Goal: Task Accomplishment & Management: Manage account settings

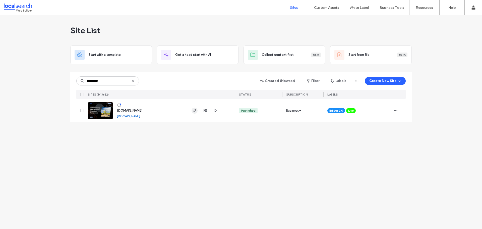
type input "********"
click at [193, 111] on icon "button" at bounding box center [194, 110] width 4 height 4
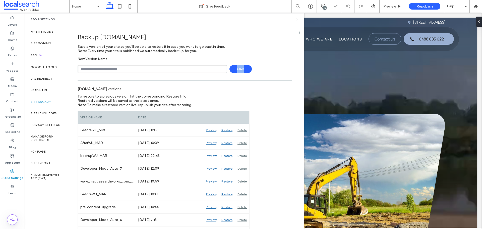
click at [297, 18] on icon at bounding box center [297, 20] width 4 height 4
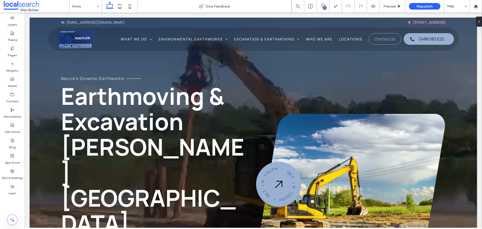
click at [321, 5] on icon at bounding box center [323, 6] width 4 height 4
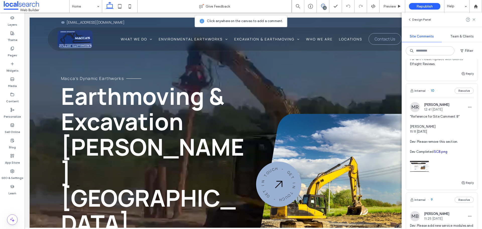
scroll to position [100, 0]
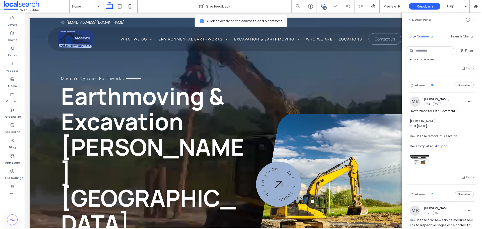
click at [439, 146] on link "SC8.png" at bounding box center [441, 146] width 14 height 4
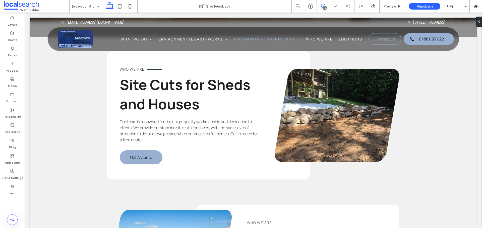
click at [322, 4] on icon at bounding box center [323, 6] width 4 height 4
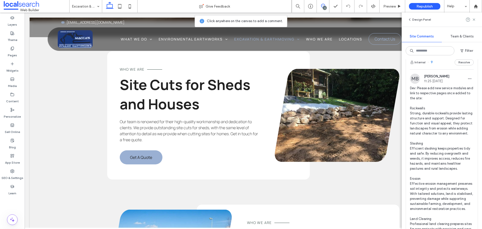
scroll to position [226, 0]
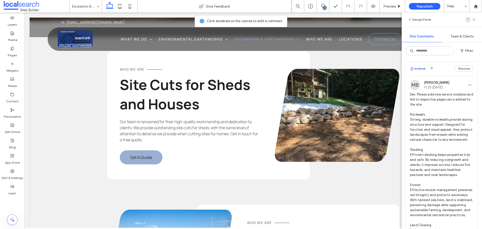
click at [421, 70] on button "Internal" at bounding box center [418, 68] width 16 height 6
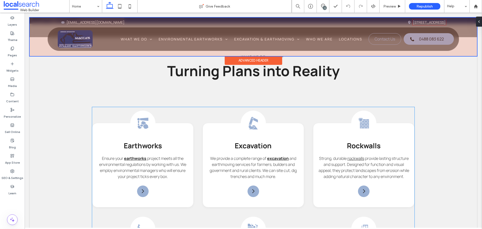
scroll to position [634, 0]
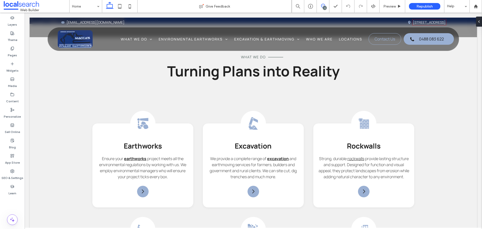
click at [324, 5] on icon at bounding box center [323, 6] width 4 height 4
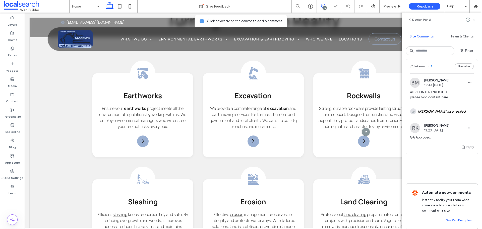
scroll to position [993, 0]
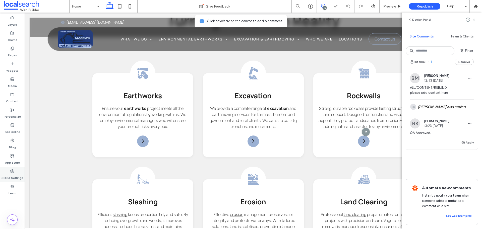
click at [9, 178] on label "SEO & Settings" at bounding box center [13, 176] width 22 height 7
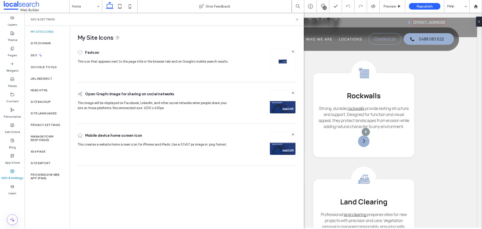
scroll to position [0, 0]
click at [14, 96] on icon at bounding box center [12, 94] width 4 height 4
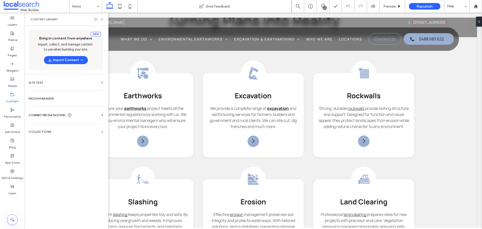
click at [45, 113] on span "CONNECTED DATA (CMS)" at bounding box center [47, 114] width 37 height 5
click at [65, 135] on section "Business Text" at bounding box center [67, 139] width 76 height 12
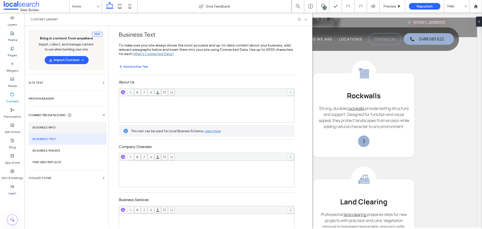
click at [64, 131] on section "Business Info" at bounding box center [68, 127] width 78 height 12
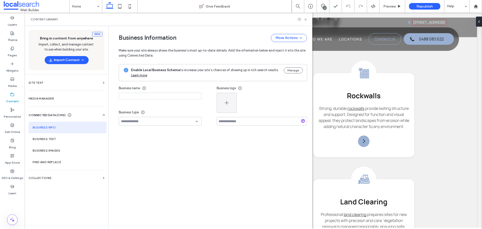
type input "**********"
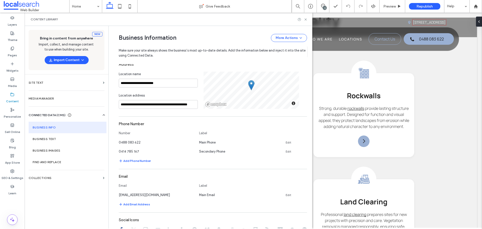
scroll to position [103, 0]
click at [305, 19] on use at bounding box center [305, 19] width 2 height 2
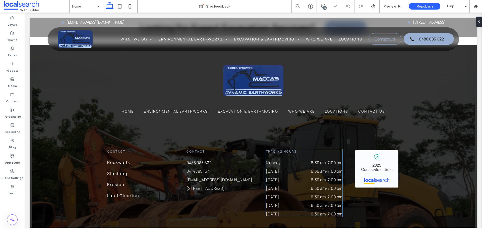
scroll to position [1627, 0]
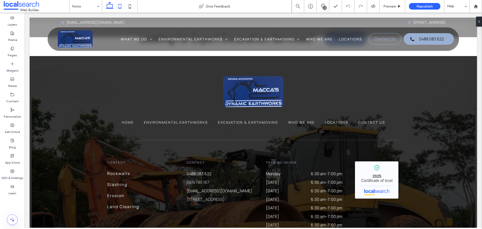
click at [119, 6] on icon at bounding box center [120, 6] width 10 height 10
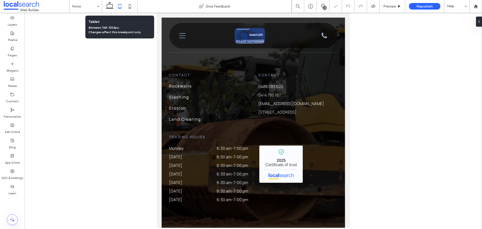
scroll to position [1494, 0]
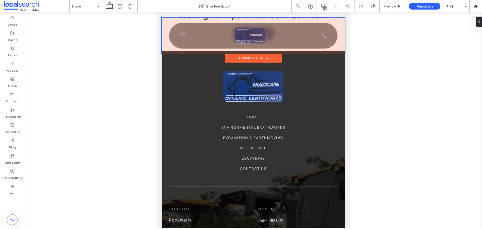
click at [184, 35] on div at bounding box center [253, 36] width 183 height 36
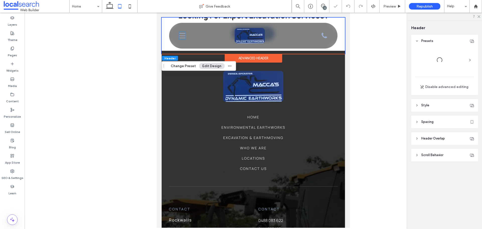
click at [184, 35] on icon "Menu Icon Men" at bounding box center [182, 36] width 6 height 8
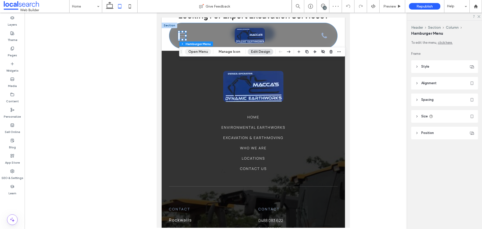
drag, startPoint x: 194, startPoint y: 50, endPoint x: 41, endPoint y: 40, distance: 153.9
click at [194, 50] on button "Open Menu" at bounding box center [198, 52] width 26 height 6
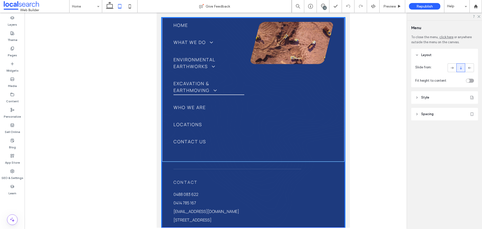
scroll to position [0, 0]
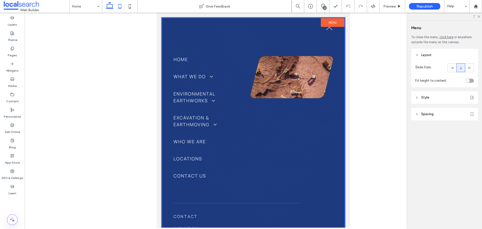
click at [110, 9] on use at bounding box center [110, 5] width 8 height 7
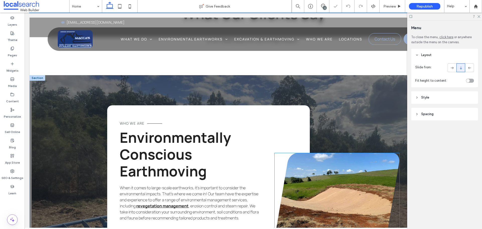
scroll to position [1127, 0]
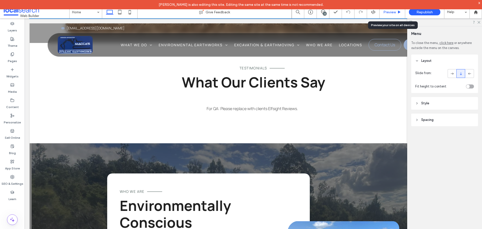
click at [388, 11] on span "Preview" at bounding box center [389, 12] width 13 height 4
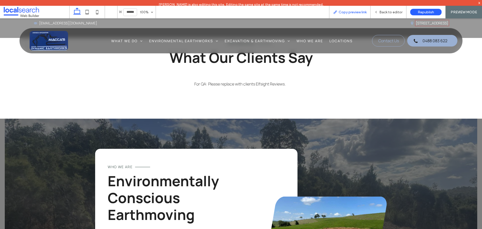
scroll to position [1121, 0]
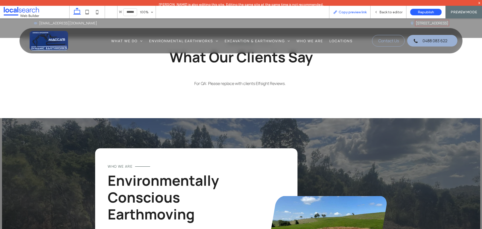
click at [350, 11] on span "Copy preview link" at bounding box center [353, 12] width 28 height 4
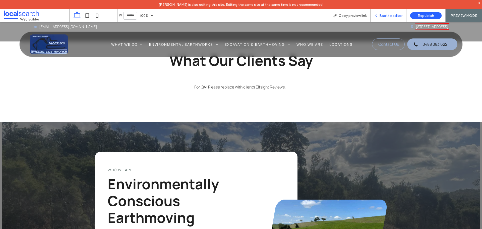
click at [384, 19] on div "Back to editor" at bounding box center [388, 15] width 36 height 13
click at [386, 16] on span "Back to editor" at bounding box center [390, 16] width 23 height 4
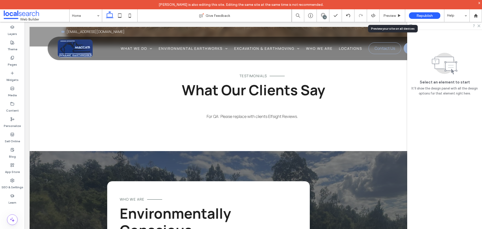
scroll to position [1127, 0]
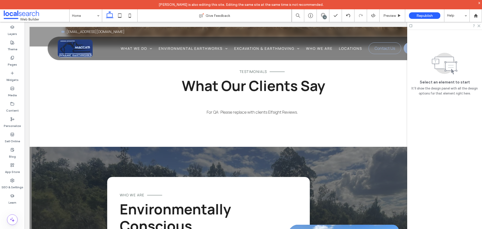
click at [478, 27] on div at bounding box center [444, 26] width 75 height 8
click at [318, 13] on div "11" at bounding box center [323, 15] width 13 height 13
click at [481, 27] on div at bounding box center [444, 26] width 75 height 8
click at [479, 26] on icon at bounding box center [478, 25] width 3 height 3
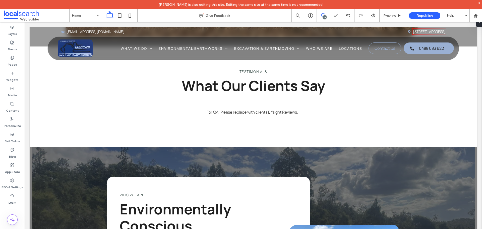
click at [325, 14] on icon at bounding box center [323, 15] width 4 height 4
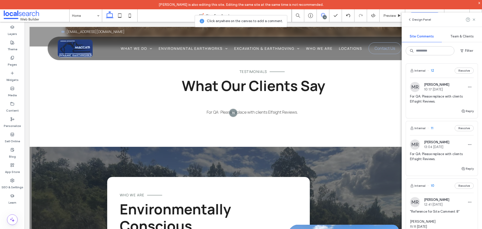
click at [464, 38] on div "Team & Clients" at bounding box center [462, 36] width 40 height 11
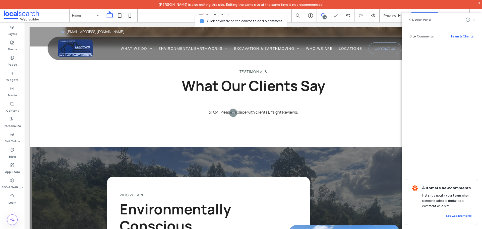
click at [424, 34] on div "Site Comments" at bounding box center [422, 36] width 40 height 11
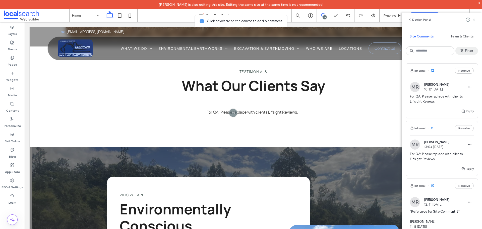
click at [462, 50] on use "button" at bounding box center [461, 50] width 3 height 3
click at [394, 73] on div "Internal (11)" at bounding box center [396, 72] width 35 height 4
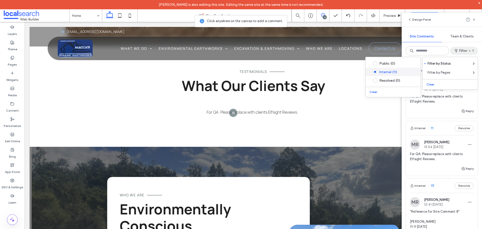
click at [398, 74] on div "Internal (11)" at bounding box center [396, 72] width 35 height 4
click at [393, 73] on div "Internal (11)" at bounding box center [396, 72] width 35 height 4
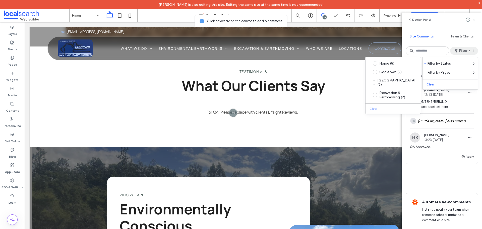
scroll to position [943, 0]
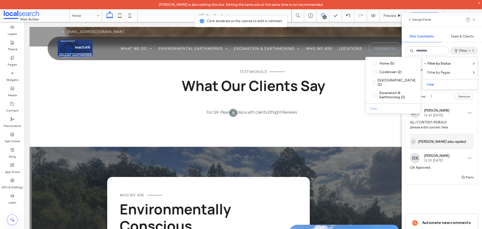
click at [429, 149] on div "JR Alt: Author Avatar [PERSON_NAME] also replied" at bounding box center [442, 141] width 64 height 15
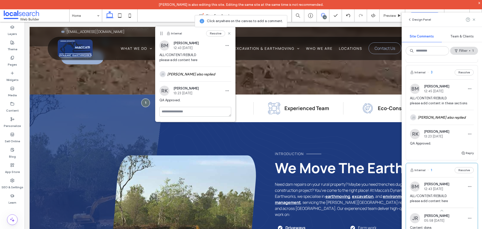
scroll to position [868, 0]
click at [426, 126] on div "JR Alt: Author Avatar [PERSON_NAME] also replied" at bounding box center [442, 119] width 64 height 15
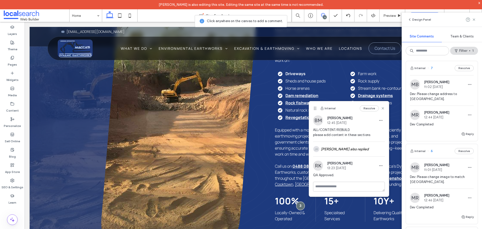
scroll to position [542, 0]
click at [14, 183] on label "SEO & Settings" at bounding box center [13, 185] width 22 height 7
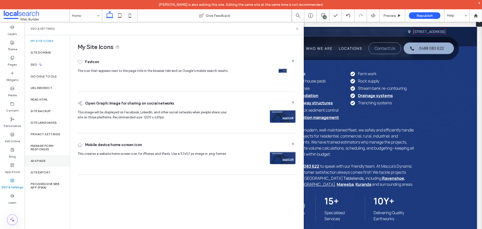
scroll to position [0, 0]
click at [46, 112] on label "Site Backup" at bounding box center [41, 111] width 20 height 4
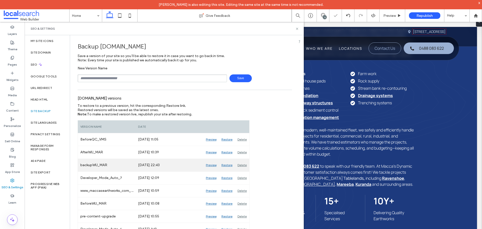
click at [208, 164] on div "Preview" at bounding box center [211, 165] width 16 height 13
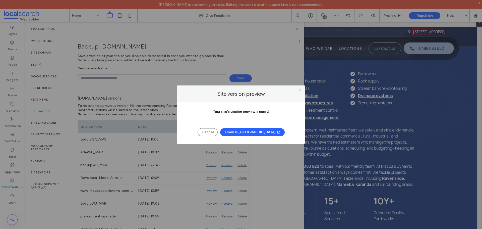
click at [246, 131] on button "Open in [GEOGRAPHIC_DATA]" at bounding box center [252, 132] width 64 height 8
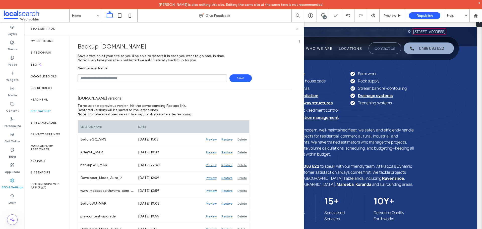
click at [297, 29] on use at bounding box center [297, 29] width 2 height 2
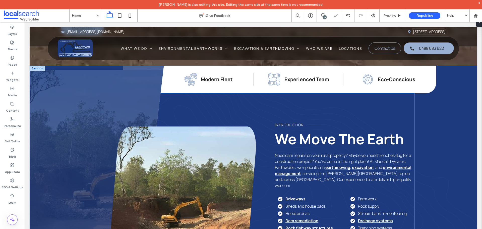
scroll to position [266, 0]
